Goal: Task Accomplishment & Management: Manage account settings

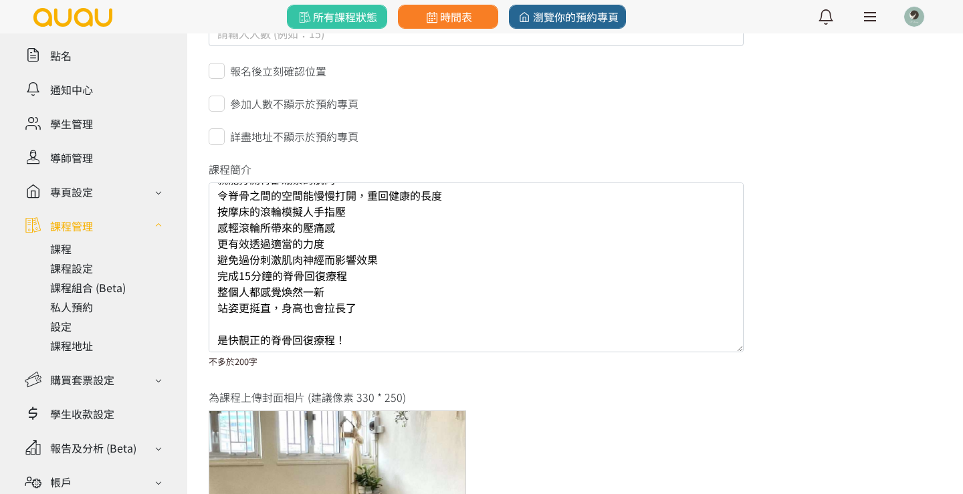
scroll to position [114, 0]
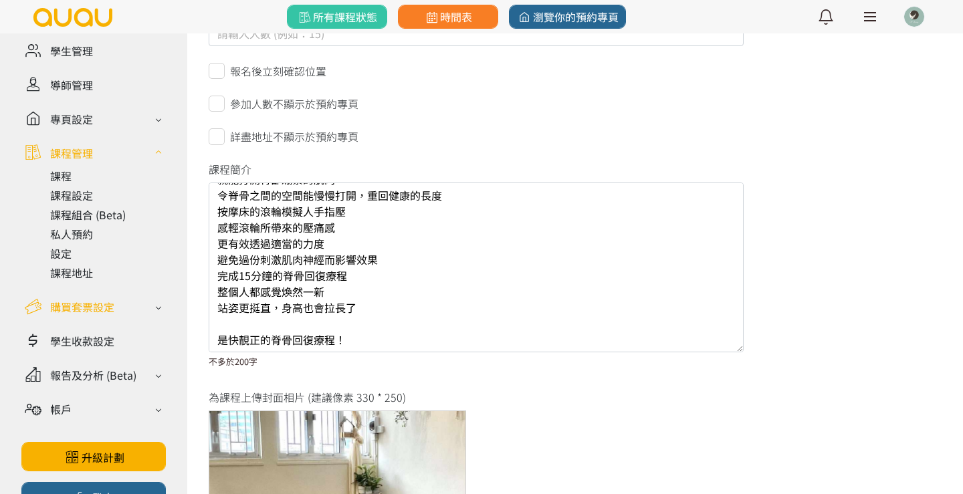
click at [89, 306] on div "購買套票設定" at bounding box center [82, 307] width 64 height 16
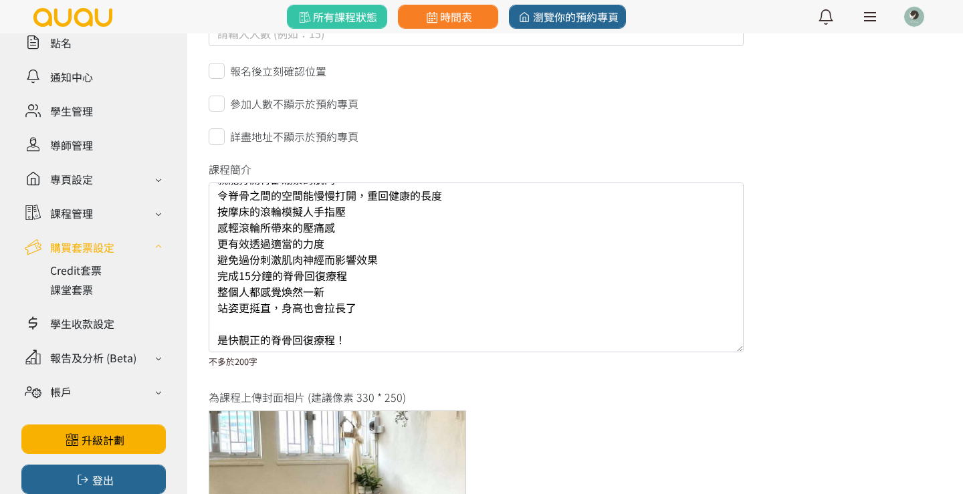
scroll to position [124, 0]
click at [76, 287] on link at bounding box center [108, 290] width 116 height 16
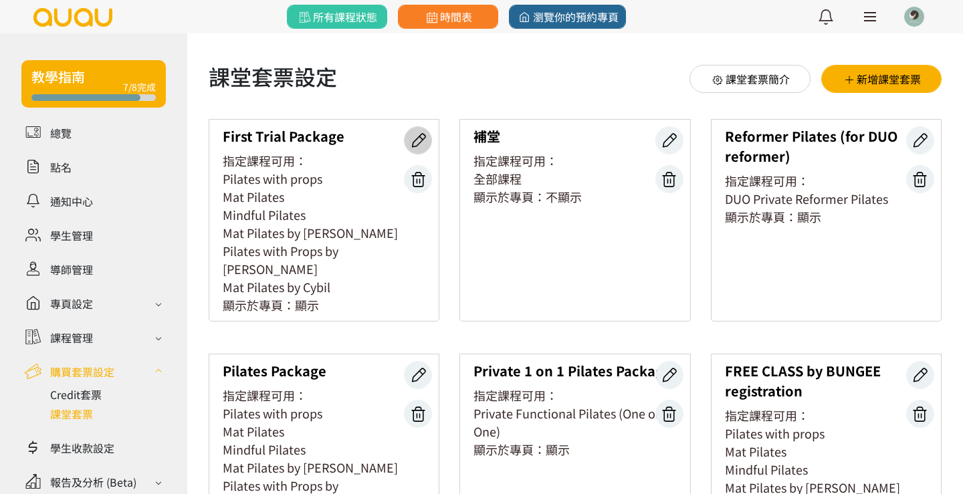
click at [421, 134] on icon at bounding box center [417, 141] width 25 height 18
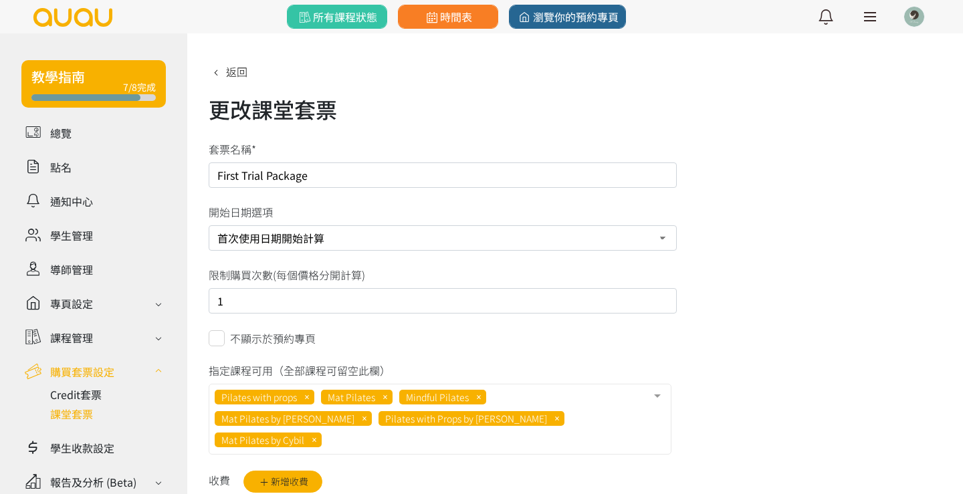
select select "1"
drag, startPoint x: 315, startPoint y: 175, endPoint x: 191, endPoint y: 175, distance: 124.4
click at [191, 175] on div "返回 更改課堂套票 套票名稱* First Trial Package 開始日期選項 購買日期開始計算 首次使用日期開始計算 限制購買次數(每個價格分開計算)…" at bounding box center [575, 406] width 776 height 747
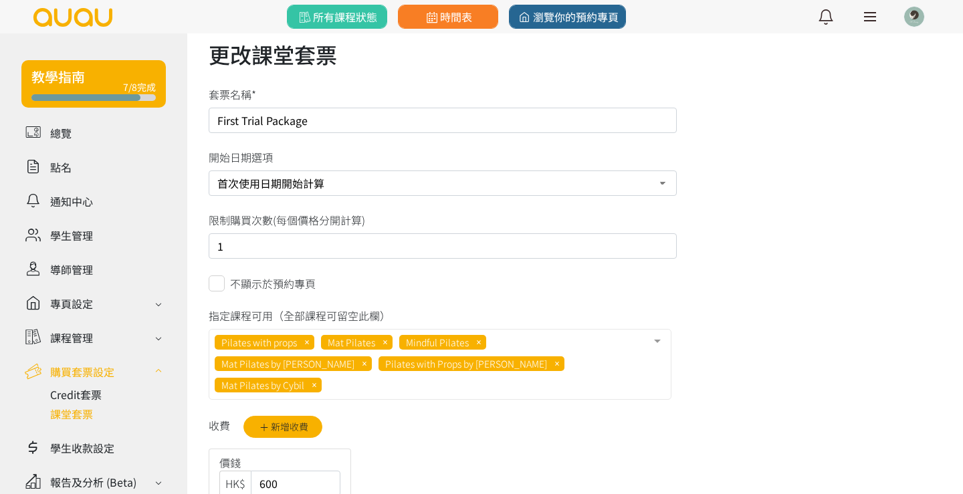
scroll to position [54, 0]
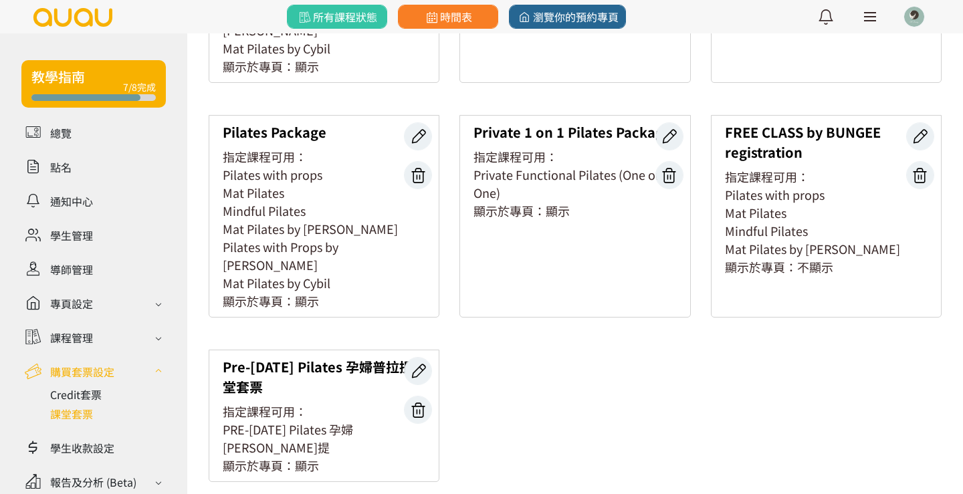
scroll to position [239, 0]
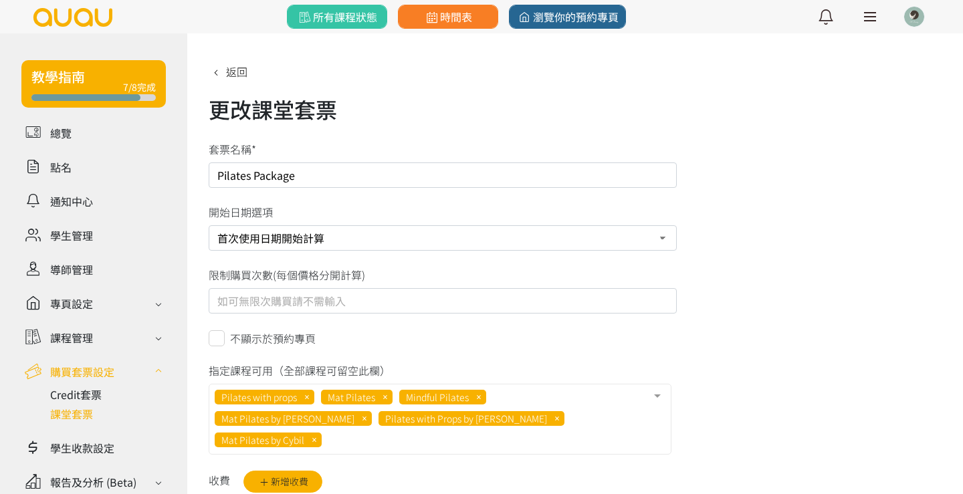
select select "1"
drag, startPoint x: 314, startPoint y: 181, endPoint x: 195, endPoint y: 181, distance: 119.7
click at [195, 181] on div "返回 更改課堂套票 套票名稱* Pilates Package 開始日期選項 購買日期開始計算 首次使用日期開始計算 限制購買次數(每個價格分開計算) 不顯示…" at bounding box center [575, 426] width 776 height 786
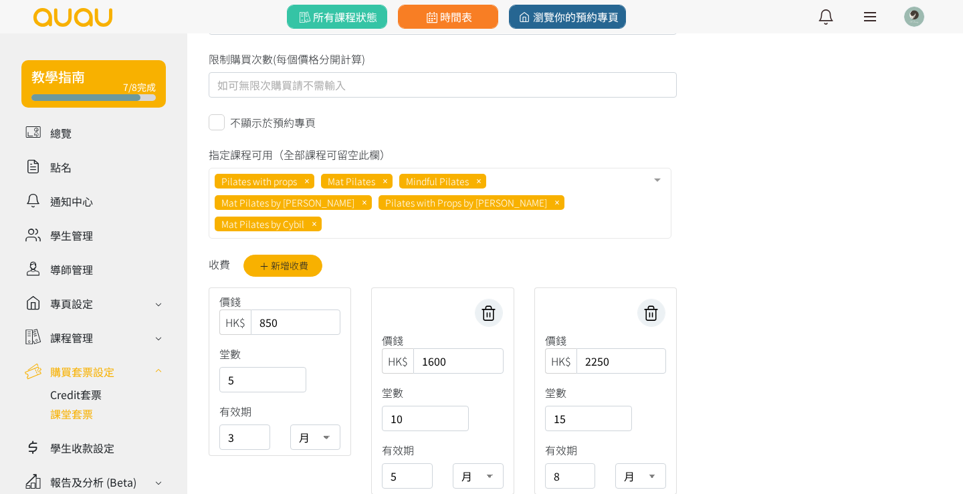
scroll to position [218, 0]
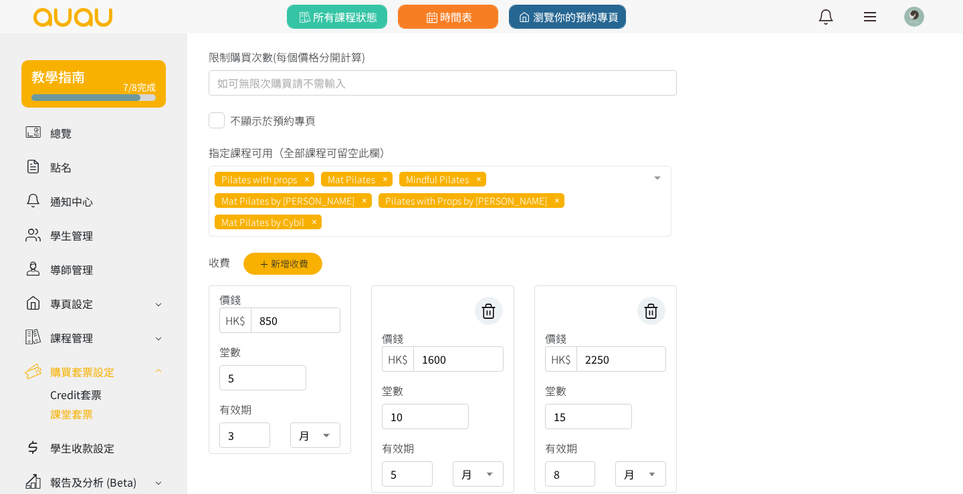
drag, startPoint x: 294, startPoint y: 306, endPoint x: 262, endPoint y: 306, distance: 31.4
click at [262, 308] on input "850" at bounding box center [296, 320] width 90 height 25
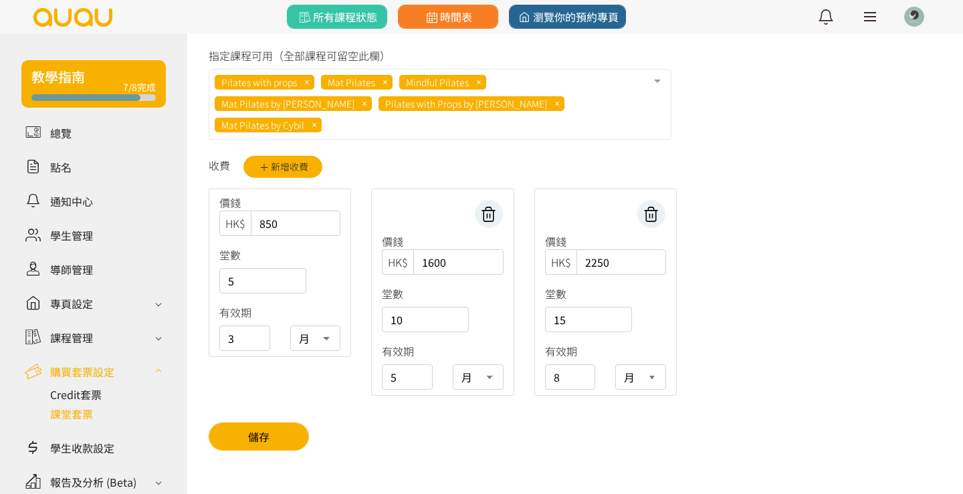
scroll to position [314, 0]
